Goal: Information Seeking & Learning: Find specific fact

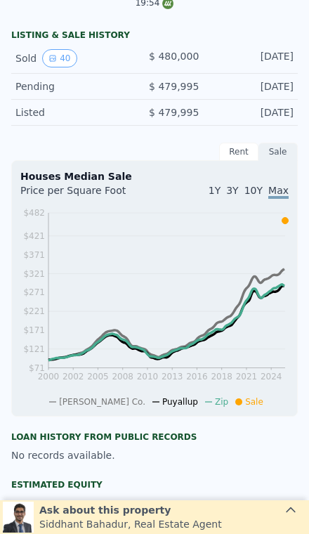
scroll to position [301, 0]
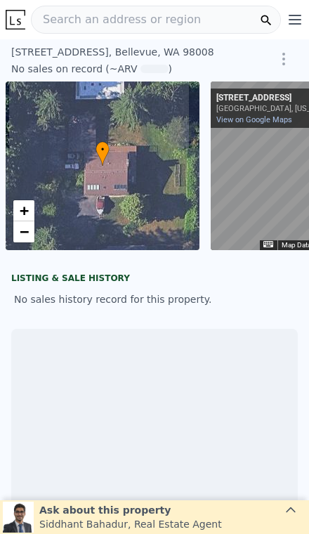
scroll to position [0, 101]
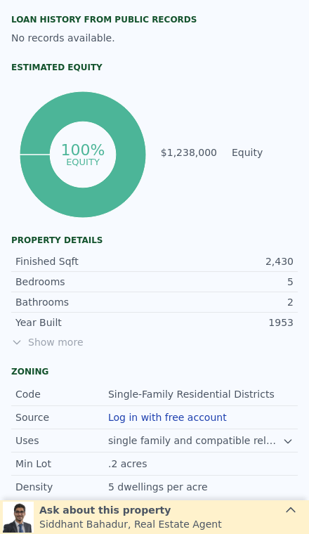
click at [53, 343] on span "Show more" at bounding box center [154, 342] width 286 height 14
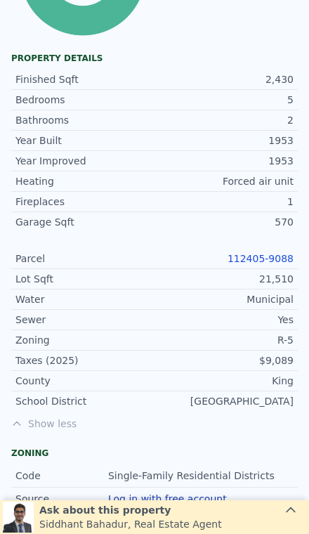
scroll to position [838, 0]
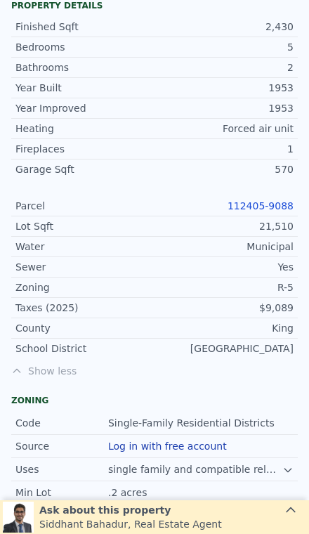
click at [258, 206] on link "112405-9088" at bounding box center [260, 205] width 66 height 11
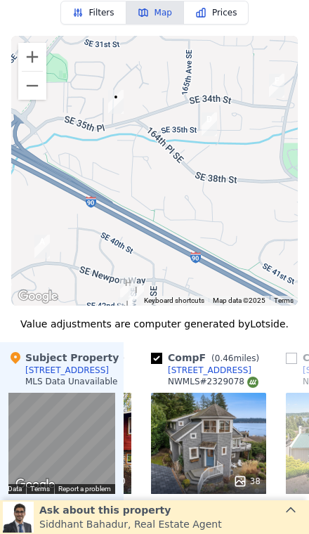
scroll to position [0, 637]
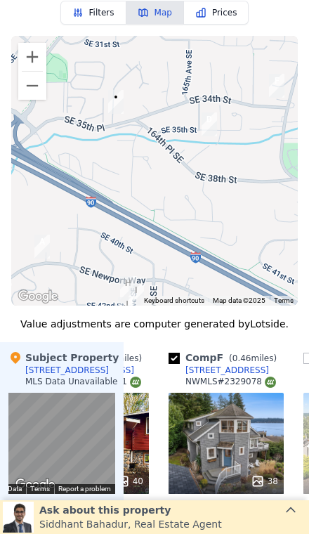
click at [28, 91] on button "Zoom out" at bounding box center [32, 86] width 28 height 28
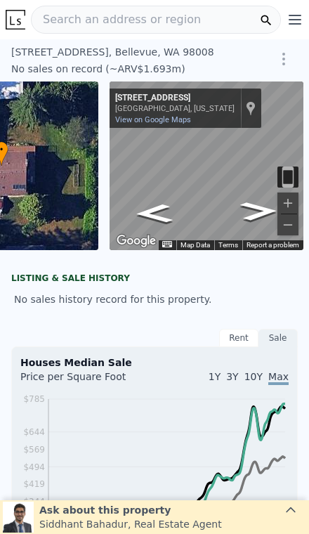
scroll to position [0, 0]
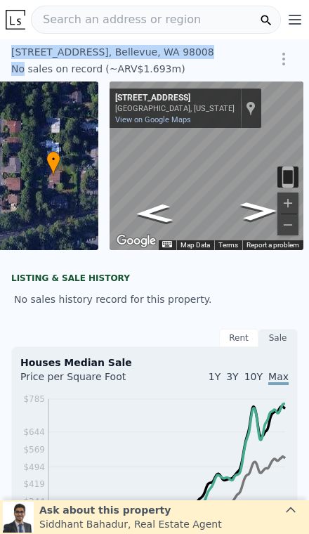
click at [31, 77] on div "[STREET_ADDRESS] No sales on record (~ARV $1.693m )" at bounding box center [127, 63] width 233 height 37
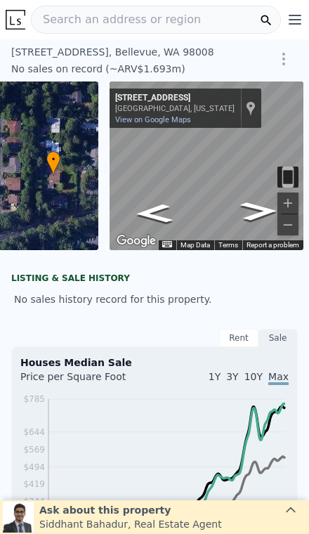
click at [27, 90] on div "• + −" at bounding box center [2, 165] width 194 height 169
click at [20, 46] on div "[STREET_ADDRESS]" at bounding box center [124, 52] width 227 height 14
copy div "[STREET_ADDRESS] ,"
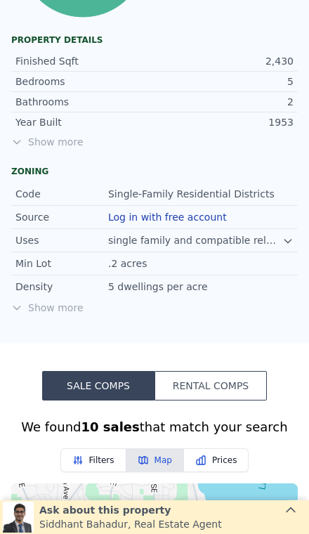
scroll to position [765, 0]
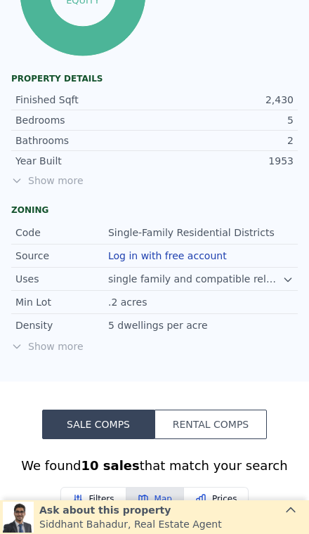
click at [38, 169] on div "Year Built 1953" at bounding box center [154, 161] width 286 height 20
click at [39, 182] on span "Show more" at bounding box center [154, 180] width 286 height 14
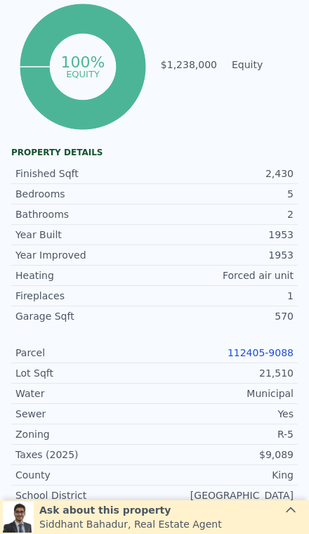
scroll to position [691, 0]
click at [244, 347] on link "112405-9088" at bounding box center [260, 352] width 66 height 11
